Goal: Task Accomplishment & Management: Manage account settings

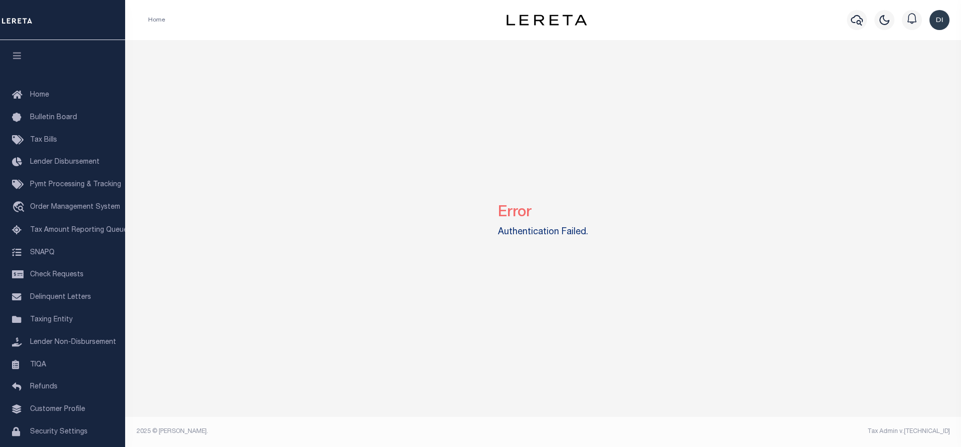
click at [938, 21] on img "button" at bounding box center [940, 20] width 20 height 20
click at [915, 67] on link "Sign out" at bounding box center [913, 71] width 79 height 17
click at [936, 19] on img "button" at bounding box center [940, 20] width 20 height 20
click at [899, 69] on span "Sign out" at bounding box center [900, 71] width 29 height 7
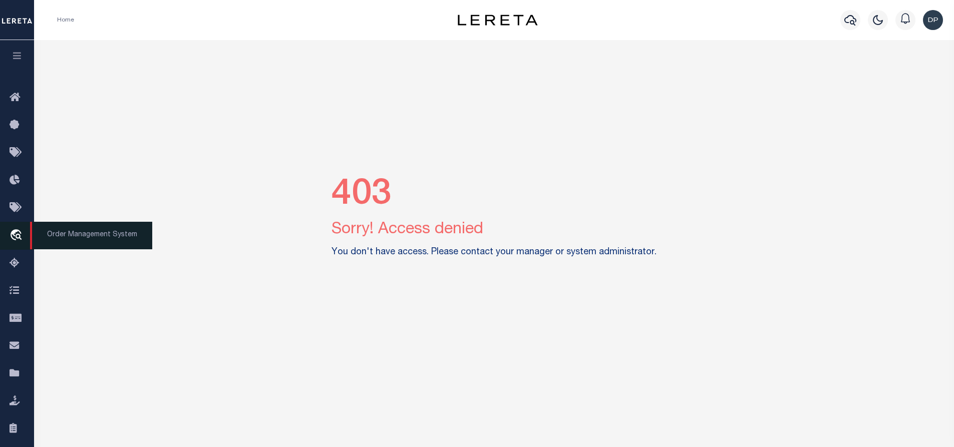
click at [20, 235] on icon "travel_explore" at bounding box center [18, 235] width 16 height 13
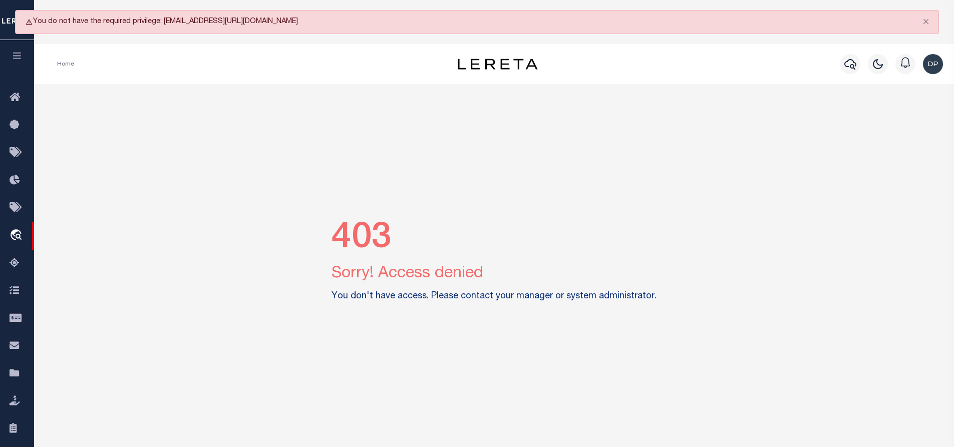
click at [929, 66] on img "button" at bounding box center [933, 64] width 20 height 20
click at [884, 115] on span "Sign out" at bounding box center [893, 115] width 29 height 7
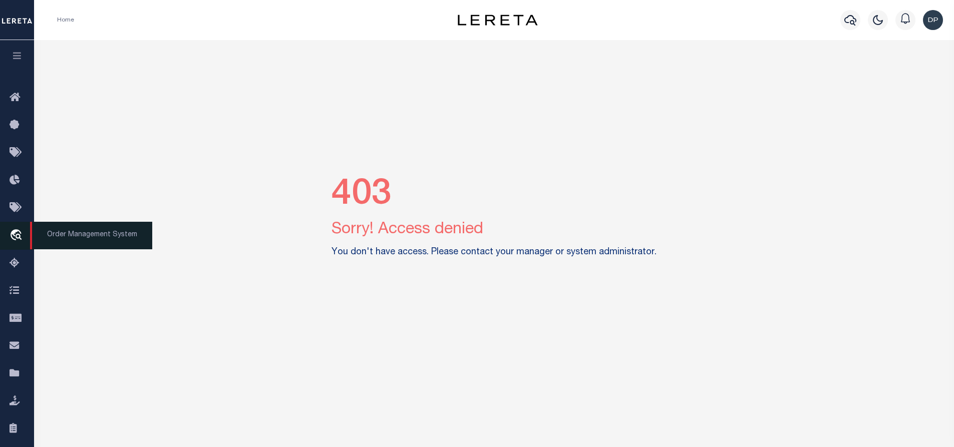
click at [19, 236] on icon "travel_explore" at bounding box center [18, 235] width 16 height 13
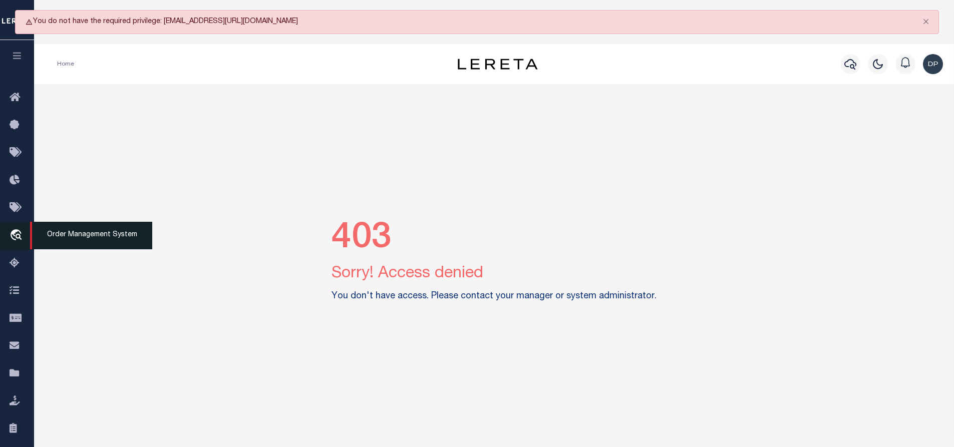
click at [19, 236] on icon "travel_explore" at bounding box center [18, 235] width 16 height 13
click at [933, 69] on img "button" at bounding box center [933, 64] width 20 height 20
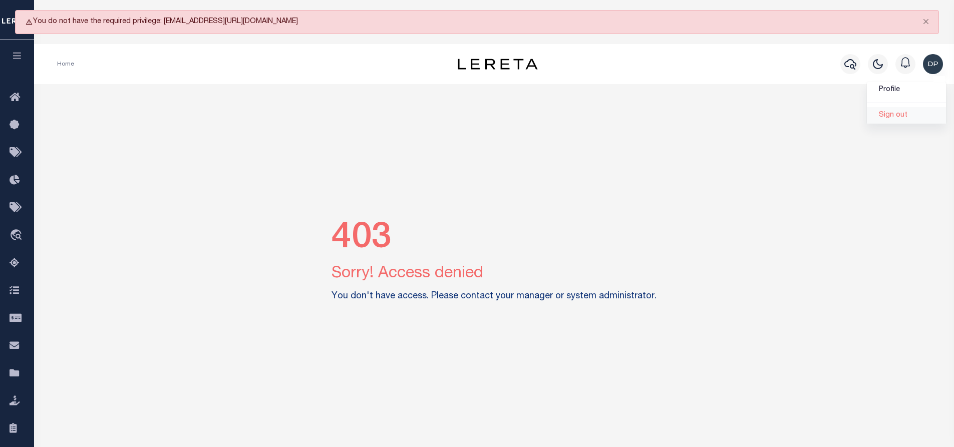
click at [901, 116] on span "Sign out" at bounding box center [893, 115] width 29 height 7
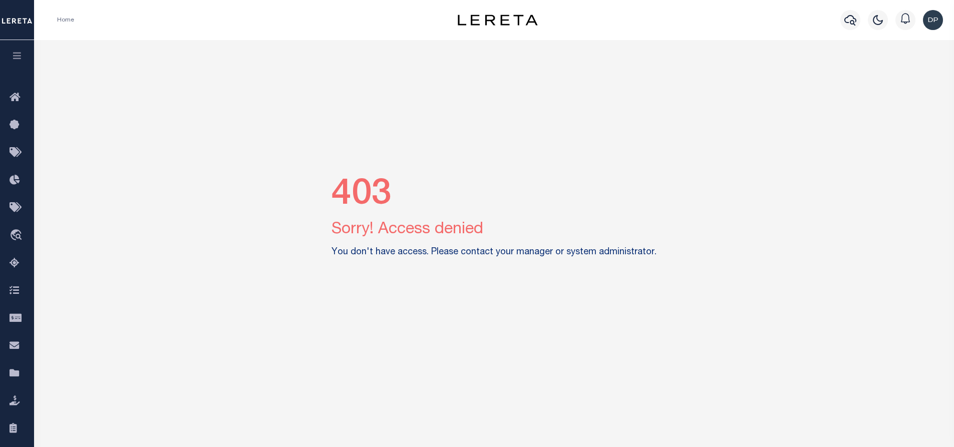
click at [940, 23] on img "button" at bounding box center [933, 20] width 20 height 20
click at [896, 69] on span "Sign out" at bounding box center [893, 71] width 29 height 7
click at [22, 234] on icon "travel_explore" at bounding box center [18, 235] width 16 height 13
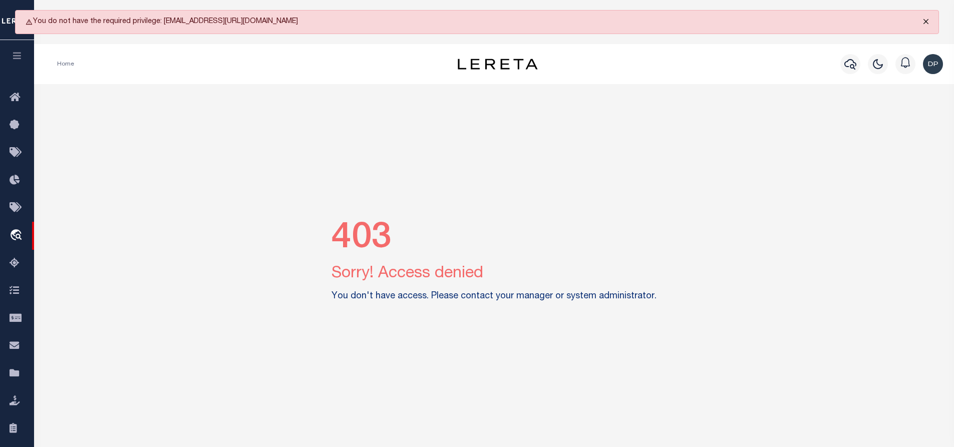
click at [926, 20] on button "Close" at bounding box center [925, 22] width 25 height 22
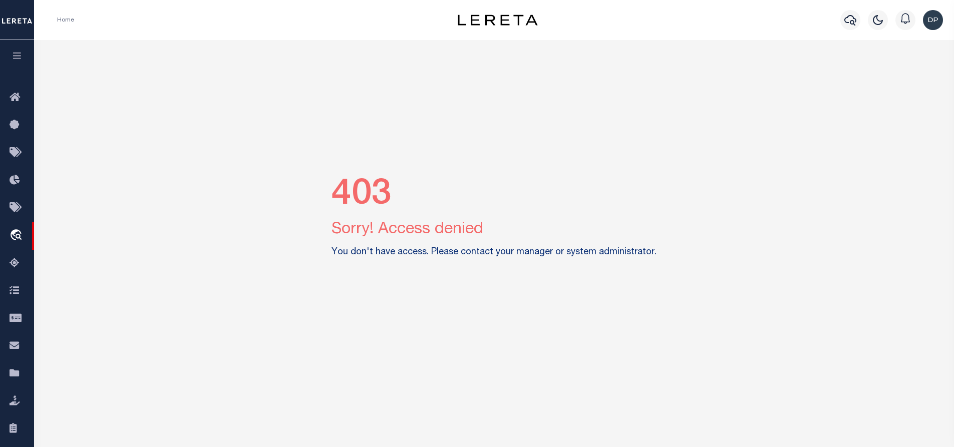
click at [929, 22] on img "button" at bounding box center [933, 20] width 20 height 20
click at [900, 73] on span "Sign out" at bounding box center [893, 71] width 29 height 7
click at [920, 21] on div "Profile Sign out" at bounding box center [933, 20] width 28 height 35
click at [936, 24] on img "button" at bounding box center [933, 20] width 20 height 20
click at [901, 74] on span "Sign out" at bounding box center [893, 71] width 29 height 7
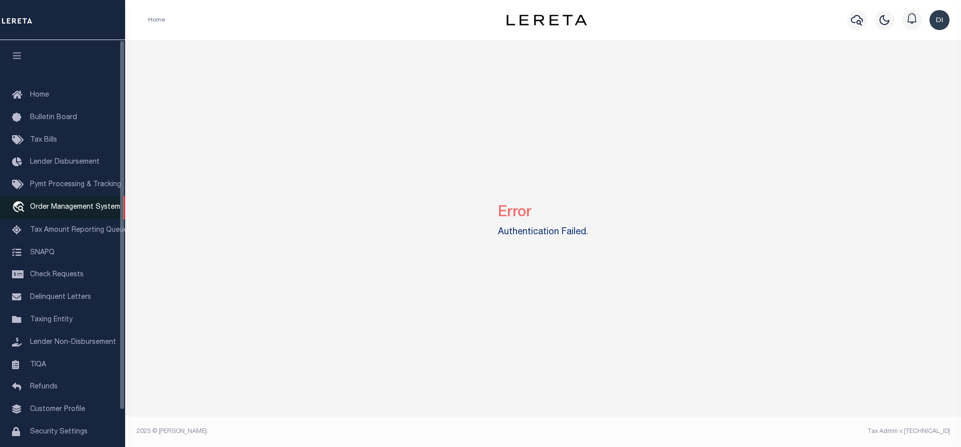
click at [93, 211] on span "Order Management System" at bounding box center [75, 207] width 90 height 7
